Goal: Information Seeking & Learning: Find specific fact

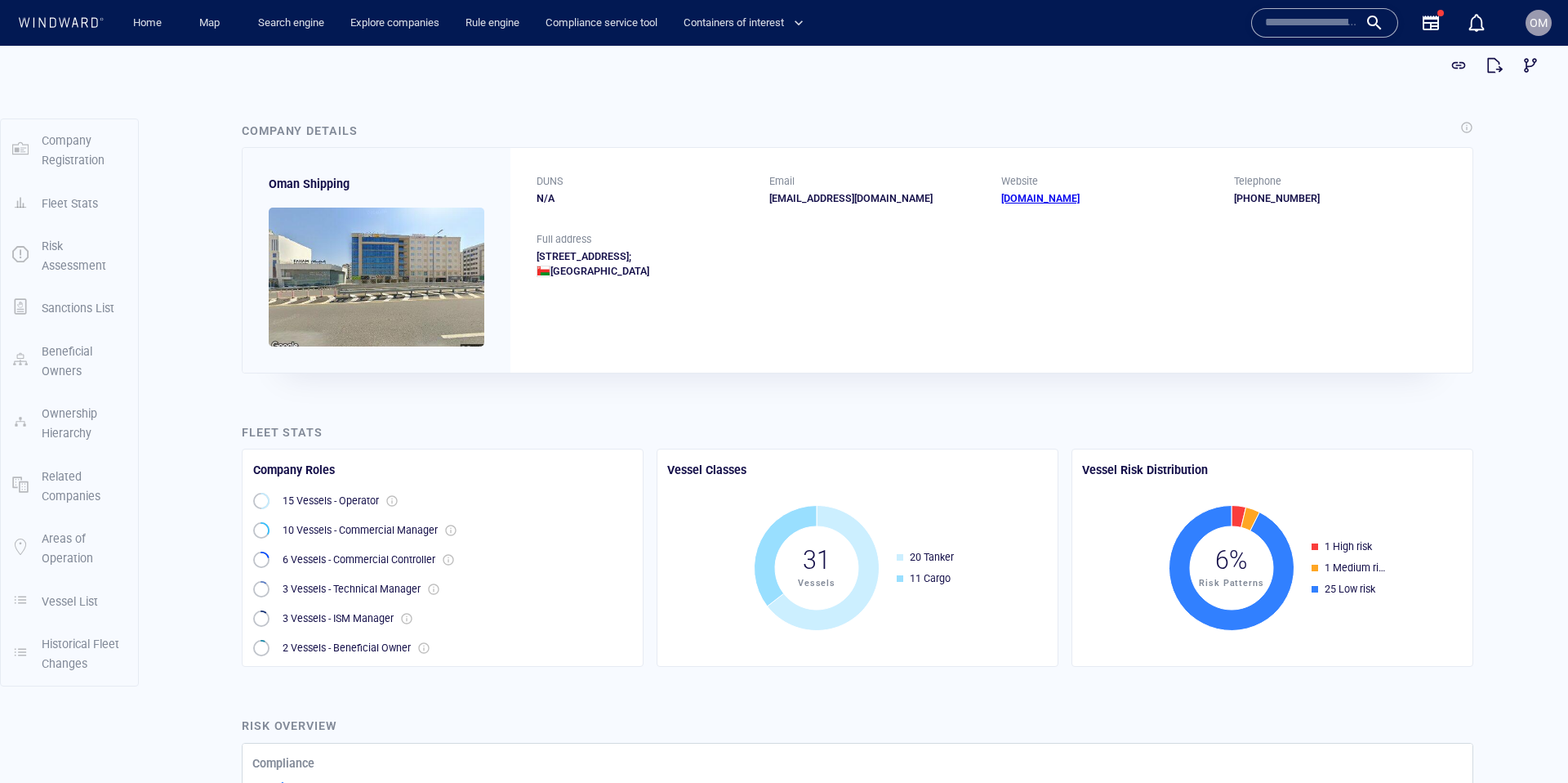
drag, startPoint x: 971, startPoint y: 256, endPoint x: 534, endPoint y: 257, distance: 437.0
click at [534, 257] on div "Full address Building No. 1/171, Bawsher Hights Al Harthy Complex, Bawsher Stre…" at bounding box center [992, 268] width 962 height 73
copy div "Building No. 1/171, Bawsher Hights Al Harthy Complex, Bawsher Street; Bawsher; …"
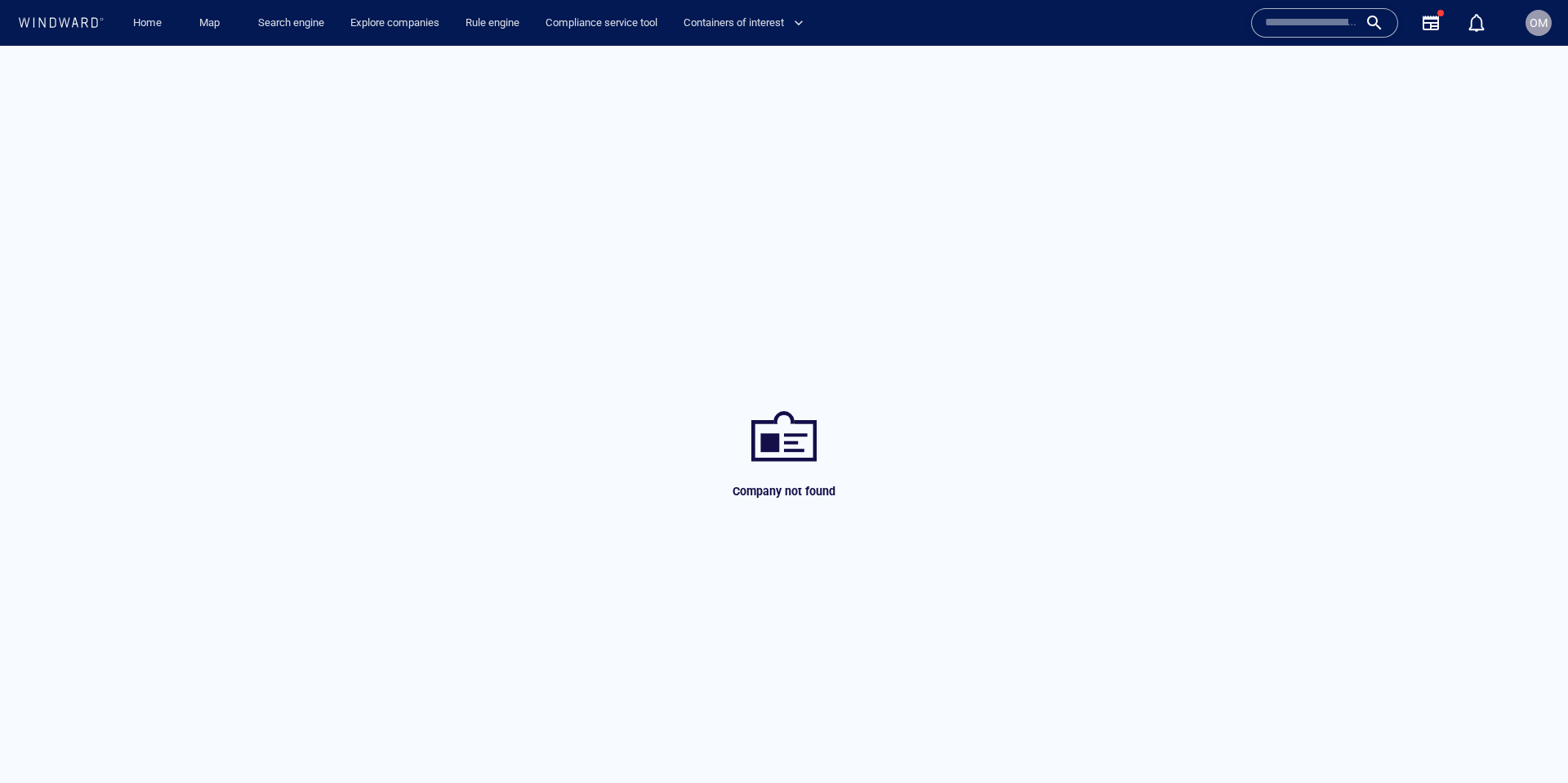
click at [1302, 30] on input "text" at bounding box center [1312, 23] width 93 height 25
paste input "**********"
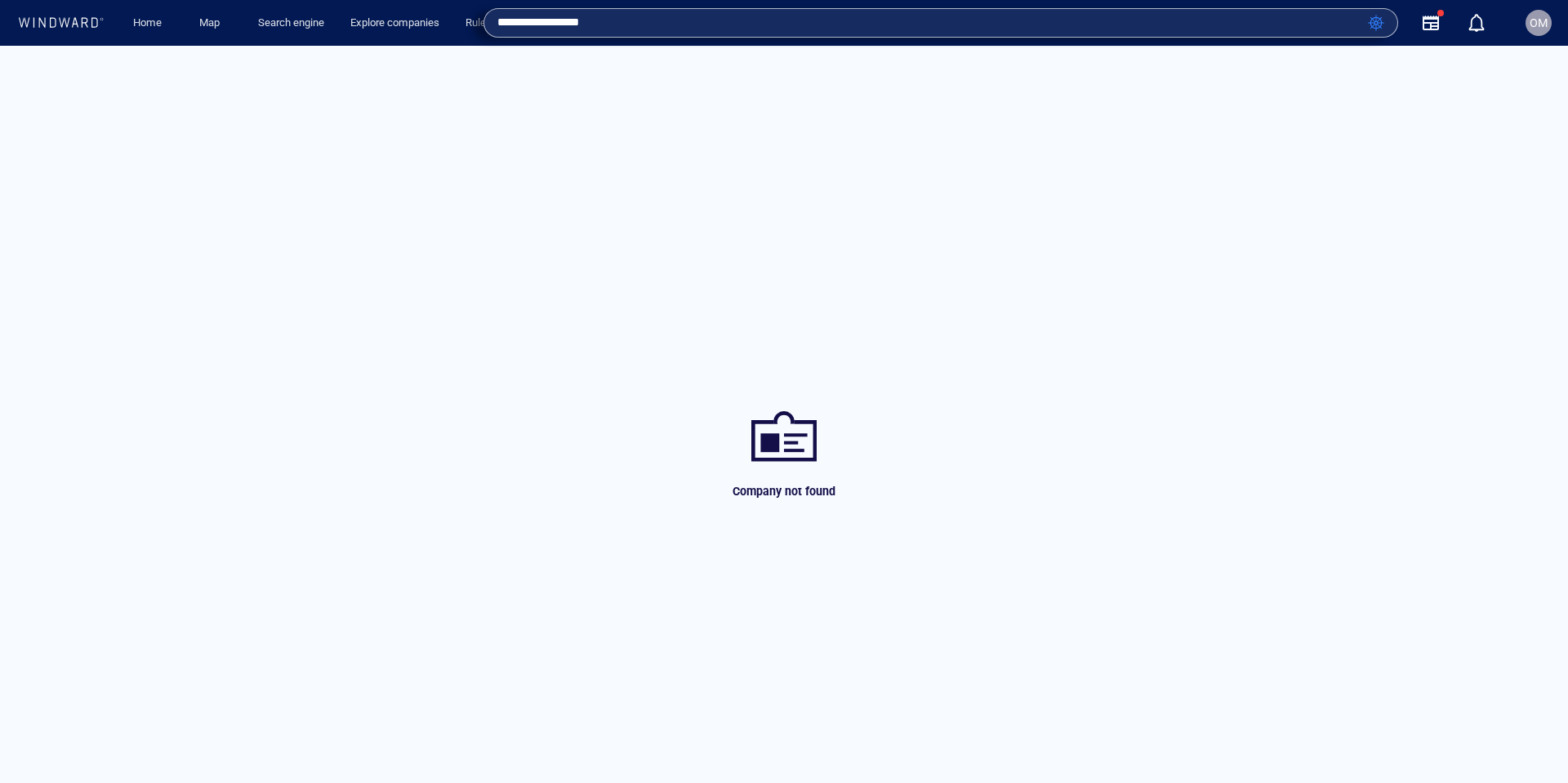
type input "**********"
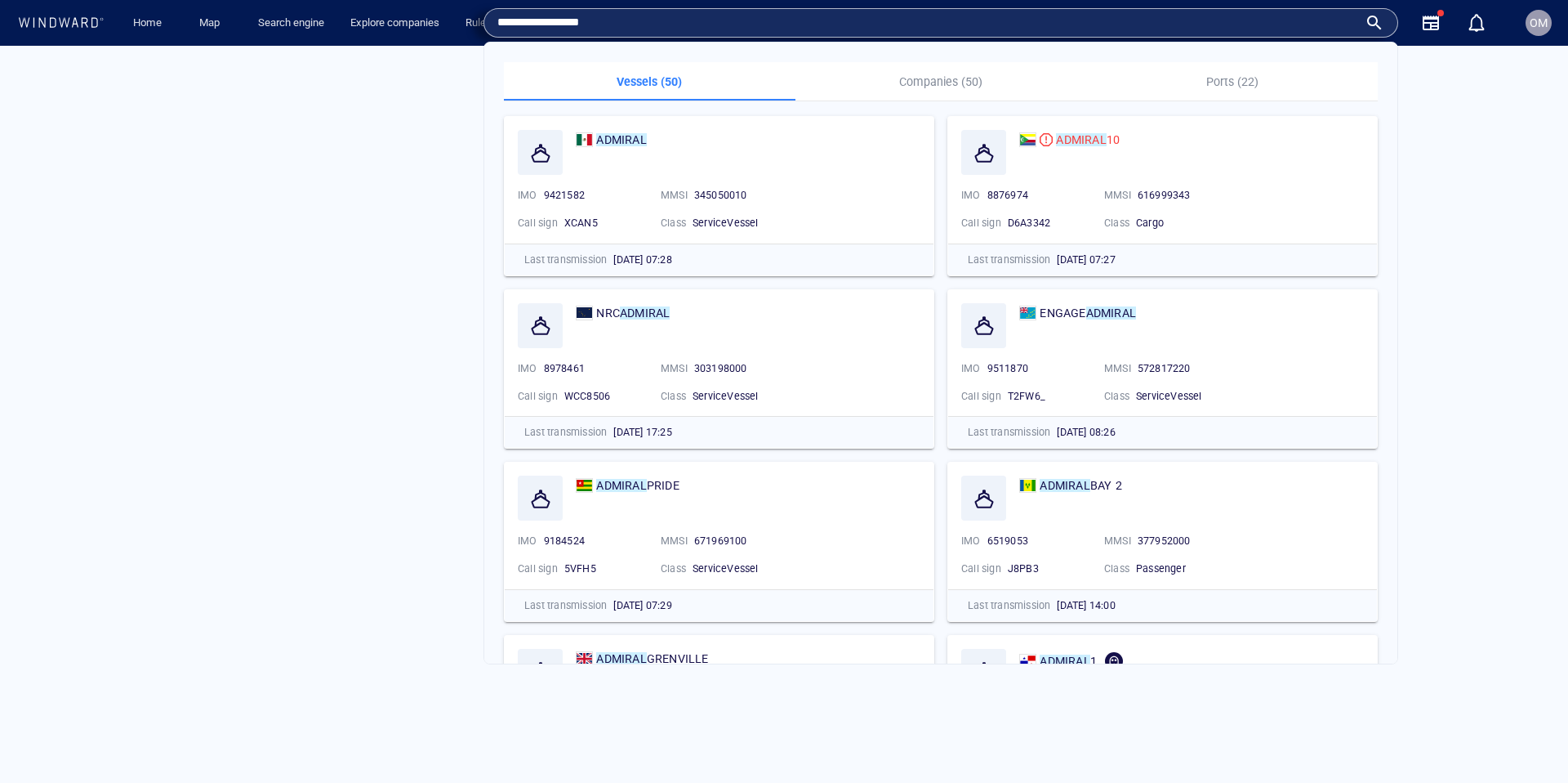
click at [683, 20] on input "**********" at bounding box center [928, 23] width 861 height 25
click at [918, 75] on p "Companies (50)" at bounding box center [942, 82] width 272 height 20
click at [937, 84] on p "Companies (50)" at bounding box center [942, 82] width 272 height 20
click at [943, 81] on p "Companies (50)" at bounding box center [942, 82] width 272 height 20
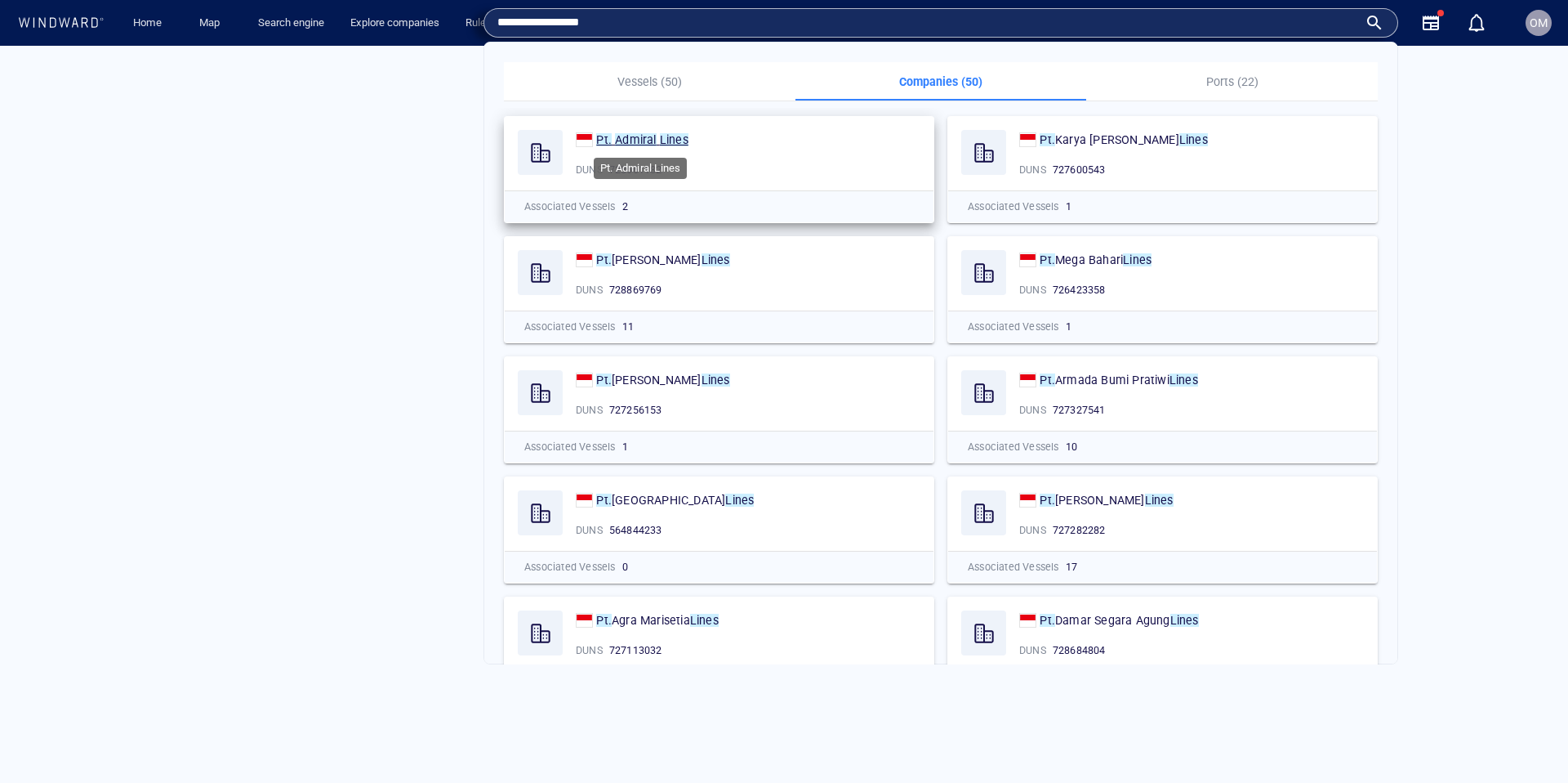
click at [642, 139] on mark "Admiral" at bounding box center [635, 139] width 41 height 13
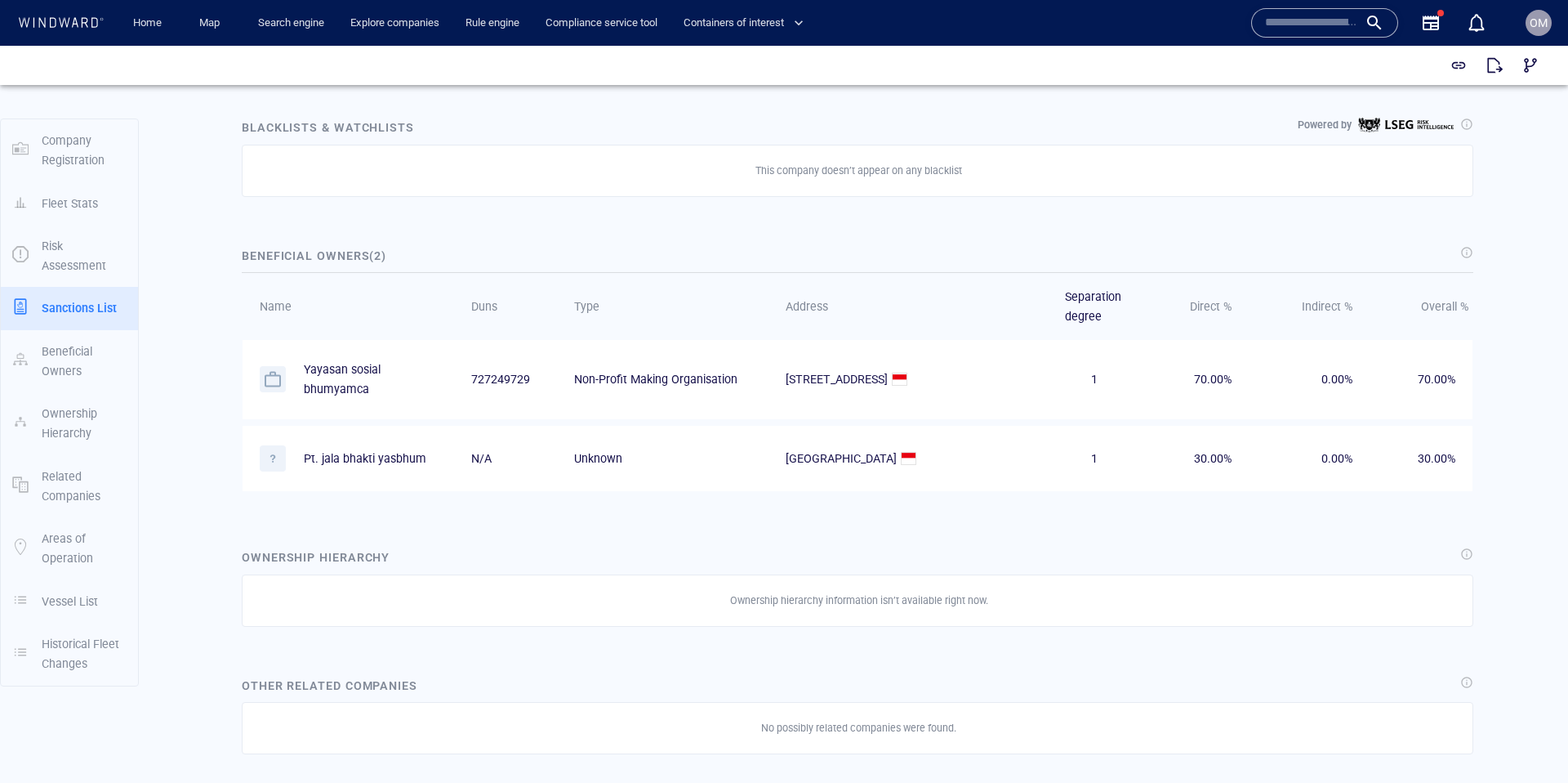
scroll to position [776, 0]
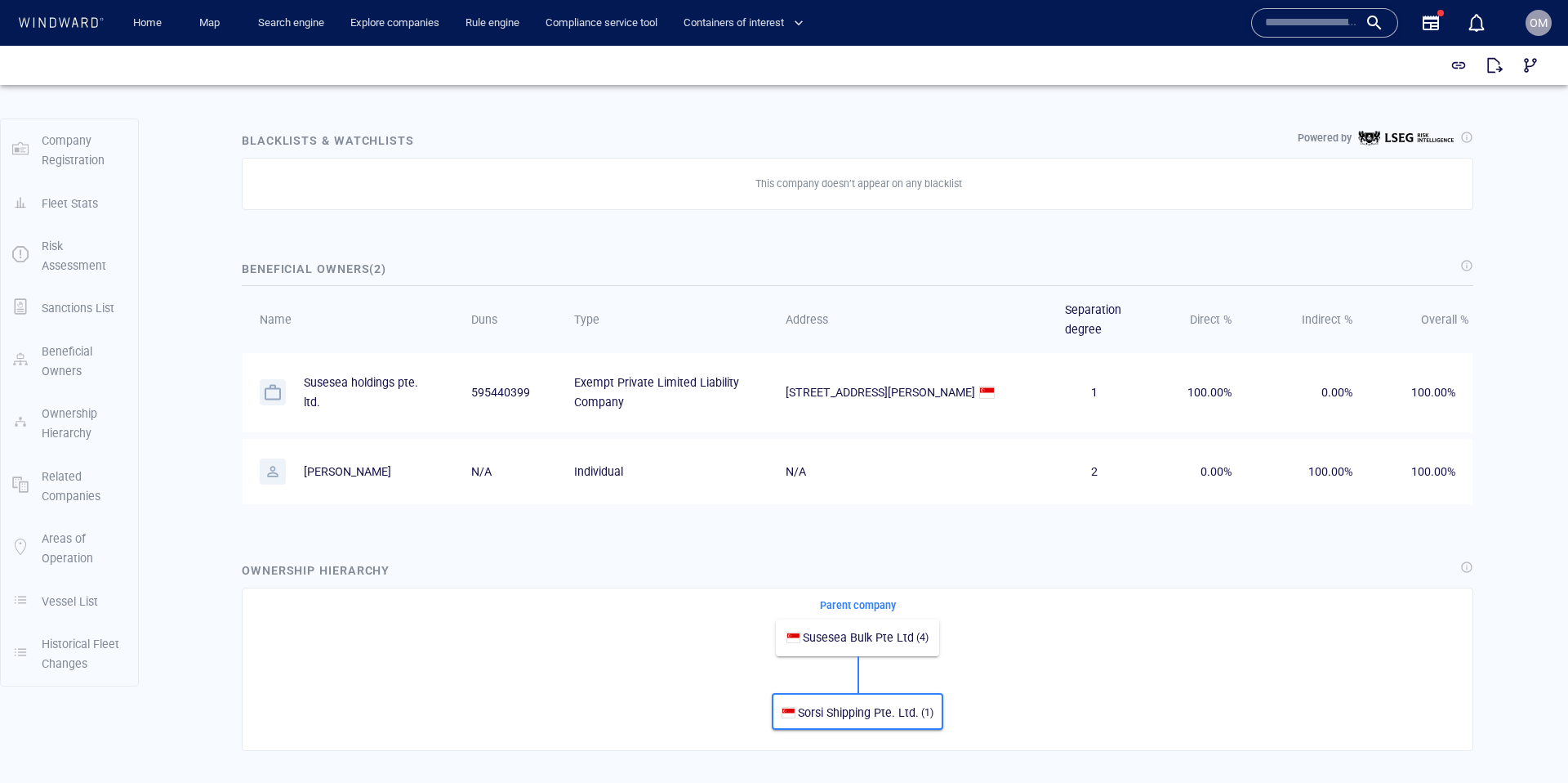
scroll to position [753, 0]
click at [317, 472] on p "Ayhan aydin" at bounding box center [348, 473] width 88 height 20
drag, startPoint x: 317, startPoint y: 472, endPoint x: 350, endPoint y: 472, distance: 33.0
click at [350, 472] on p "Ayhan aydin" at bounding box center [348, 473] width 88 height 20
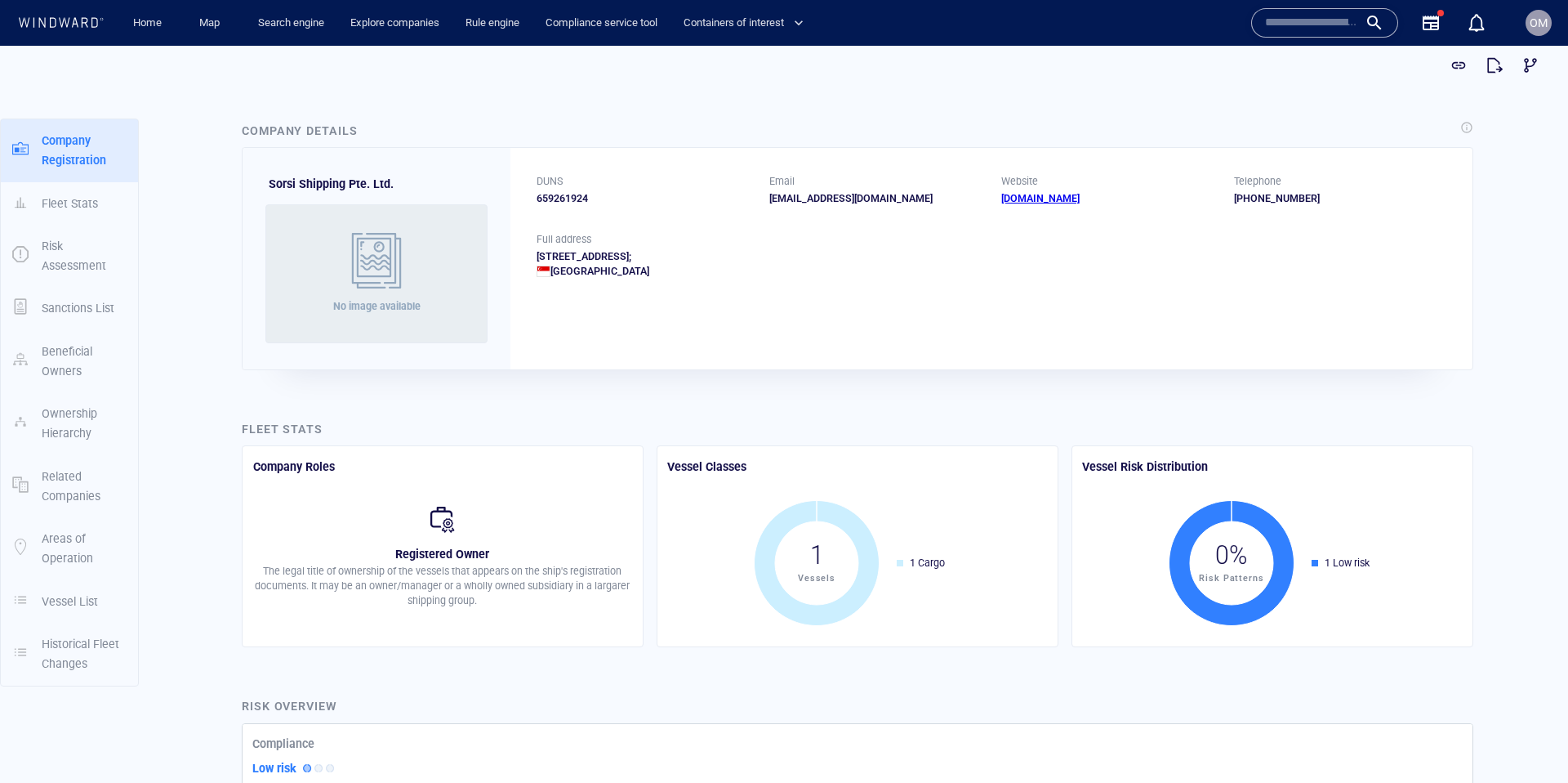
click at [559, 193] on div "659261924" at bounding box center [643, 198] width 213 height 15
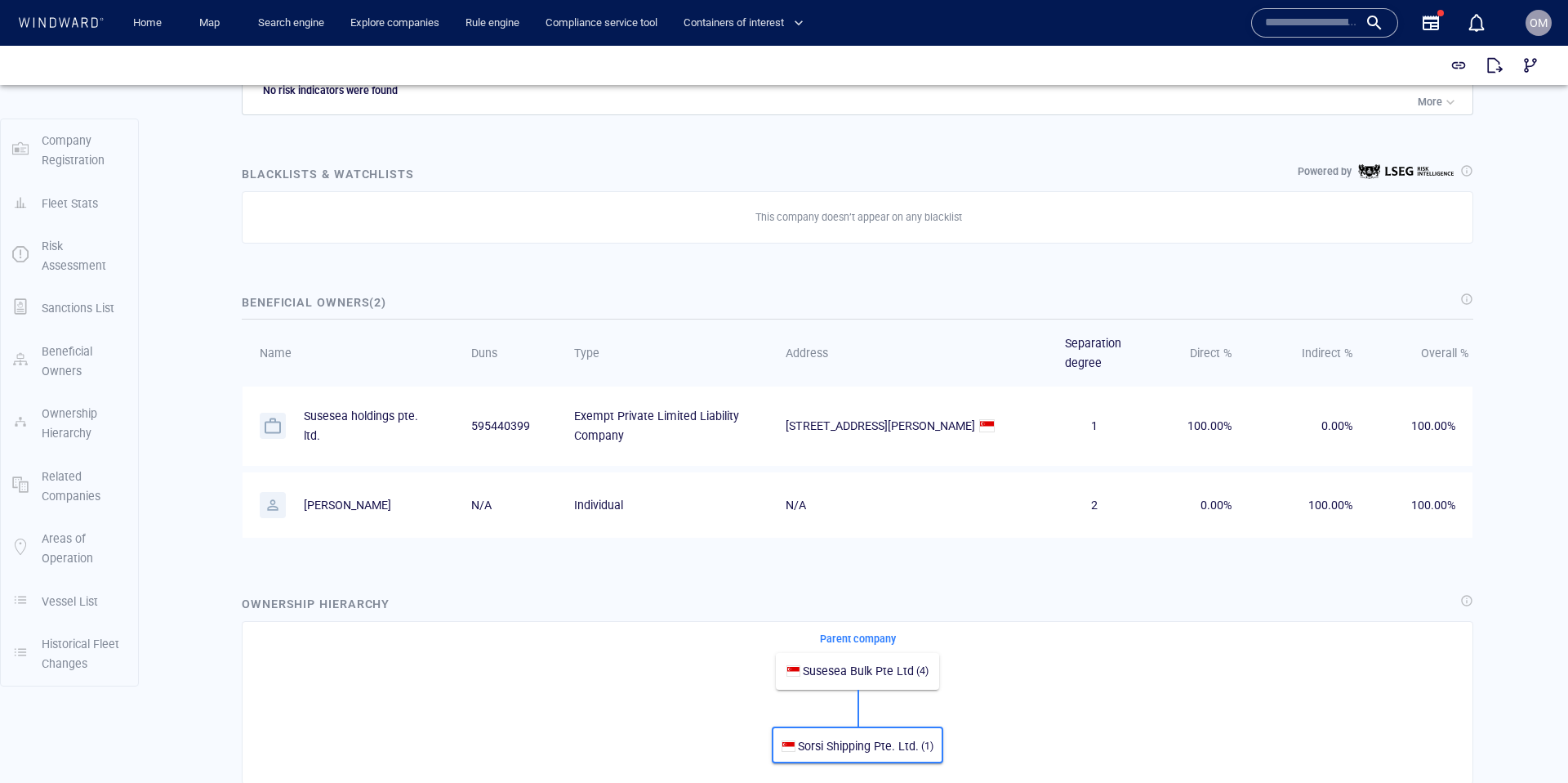
scroll to position [720, 0]
